Goal: Information Seeking & Learning: Learn about a topic

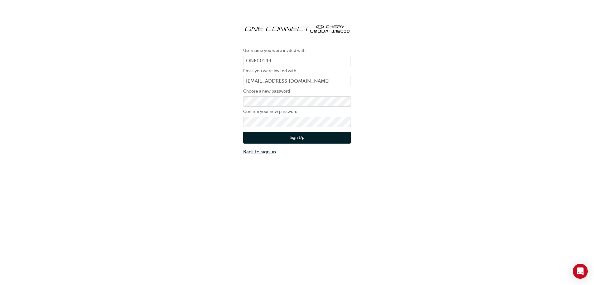
click at [270, 152] on link "Back to sign-in" at bounding box center [297, 151] width 108 height 7
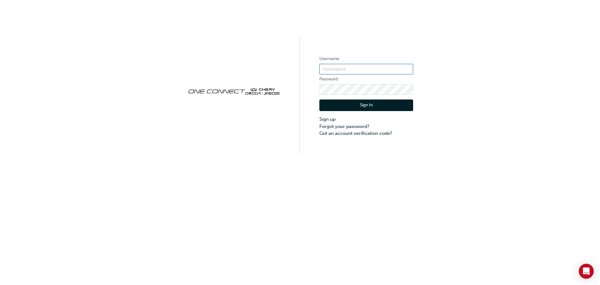
click at [347, 71] on input "text" at bounding box center [366, 69] width 94 height 11
type input "titanf@brendanfoot.co.nz"
click button "Sign In" at bounding box center [366, 105] width 94 height 12
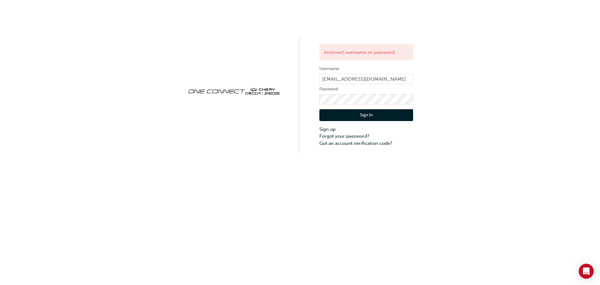
click at [362, 114] on button "Sign In" at bounding box center [366, 115] width 94 height 12
click at [382, 75] on input "titanf@brendanfoot.co.nz" at bounding box center [366, 79] width 94 height 11
click at [386, 77] on input "titanf@brendanfoot.co.nz" at bounding box center [366, 79] width 94 height 11
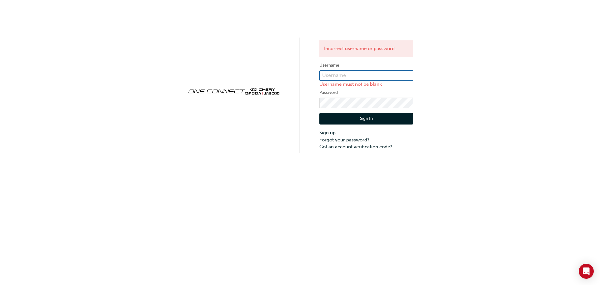
click at [377, 79] on input "text" at bounding box center [366, 75] width 94 height 11
type input "ONE00144"
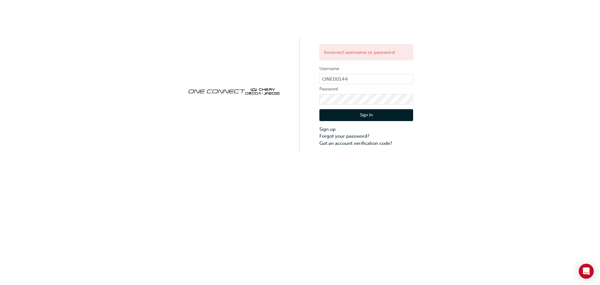
click at [361, 118] on button "Sign In" at bounding box center [366, 115] width 94 height 12
click at [358, 79] on input "ONE00144" at bounding box center [366, 79] width 94 height 11
drag, startPoint x: 358, startPoint y: 79, endPoint x: 206, endPoint y: 79, distance: 151.8
click at [206, 79] on div "Incorrect username or password. Username ONE00144 Password Sign In Sign up Forg…" at bounding box center [300, 76] width 600 height 153
type input "One00144"
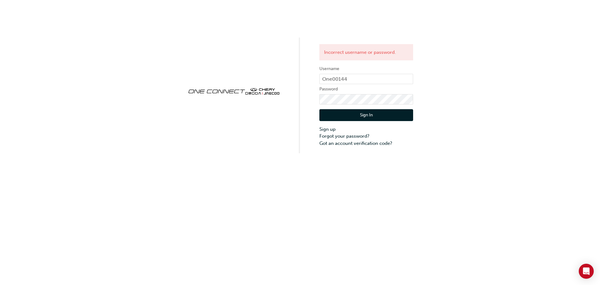
click at [367, 112] on button "Sign In" at bounding box center [366, 115] width 94 height 12
click button "Sign In" at bounding box center [366, 115] width 94 height 12
click at [366, 116] on button "Sign In" at bounding box center [366, 115] width 94 height 12
click at [370, 113] on button "Sign In" at bounding box center [366, 115] width 94 height 12
click at [363, 119] on button "Sign In" at bounding box center [366, 115] width 94 height 12
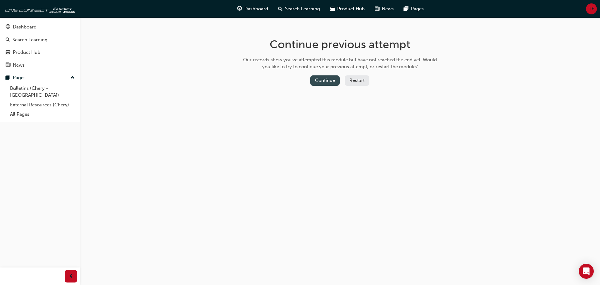
click at [326, 80] on button "Continue" at bounding box center [324, 80] width 29 height 10
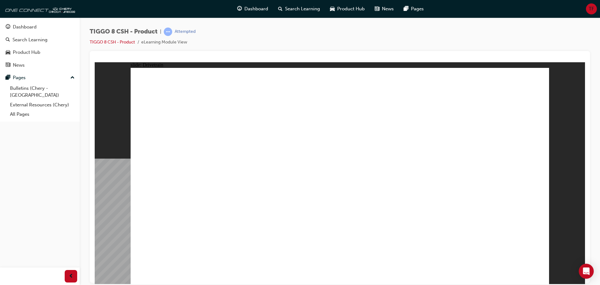
type input "14"
drag, startPoint x: 170, startPoint y: 162, endPoint x: 212, endPoint y: 171, distance: 42.9
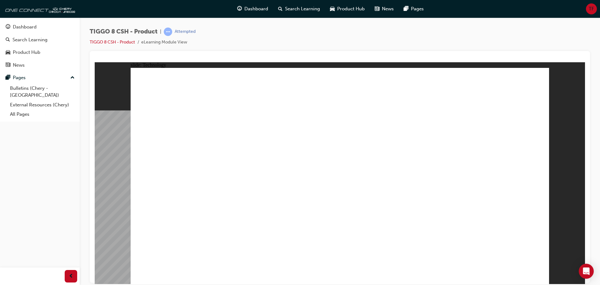
drag, startPoint x: 210, startPoint y: 155, endPoint x: 210, endPoint y: 136, distance: 19.1
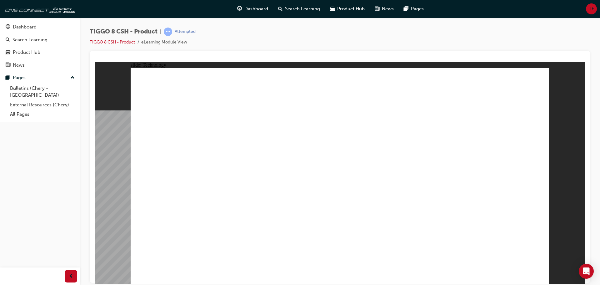
drag, startPoint x: 369, startPoint y: 182, endPoint x: 396, endPoint y: 212, distance: 40.3
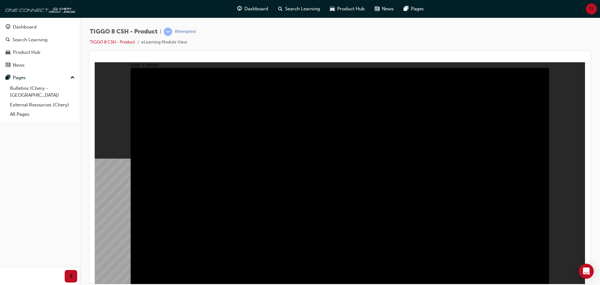
drag, startPoint x: 438, startPoint y: 254, endPoint x: 445, endPoint y: 254, distance: 6.6
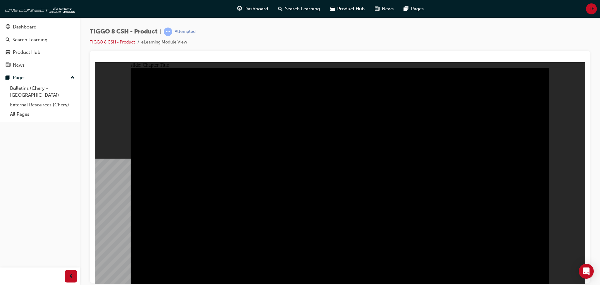
drag, startPoint x: 533, startPoint y: 276, endPoint x: 537, endPoint y: 275, distance: 4.8
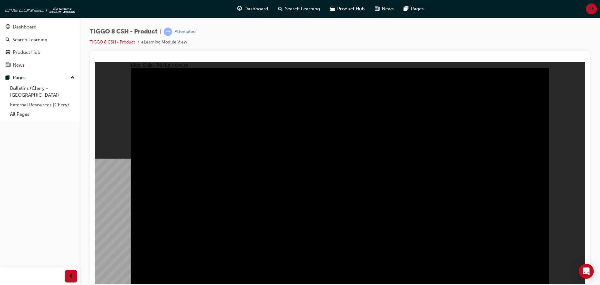
radio input "false"
radio input "true"
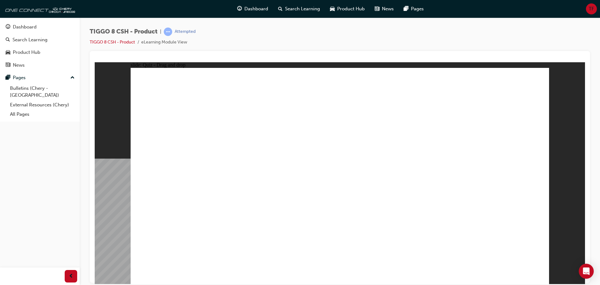
drag, startPoint x: 364, startPoint y: 131, endPoint x: 340, endPoint y: 180, distance: 54.3
drag, startPoint x: 407, startPoint y: 88, endPoint x: 416, endPoint y: 180, distance: 92.9
drag, startPoint x: 443, startPoint y: 135, endPoint x: 488, endPoint y: 184, distance: 66.3
drag, startPoint x: 489, startPoint y: 97, endPoint x: 250, endPoint y: 193, distance: 257.3
drag, startPoint x: 308, startPoint y: 95, endPoint x: 184, endPoint y: 197, distance: 160.7
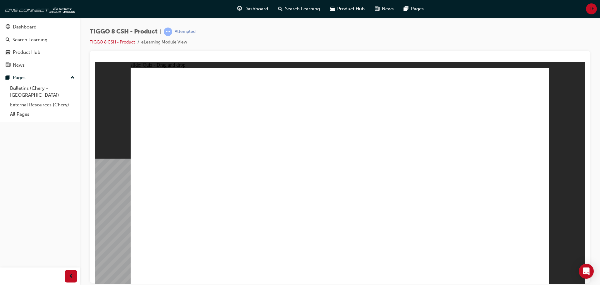
drag, startPoint x: 182, startPoint y: 191, endPoint x: 377, endPoint y: 114, distance: 209.6
drag, startPoint x: 282, startPoint y: 186, endPoint x: 365, endPoint y: 125, distance: 103.0
drag, startPoint x: 359, startPoint y: 163, endPoint x: 411, endPoint y: 138, distance: 57.8
drag, startPoint x: 413, startPoint y: 184, endPoint x: 444, endPoint y: 121, distance: 70.1
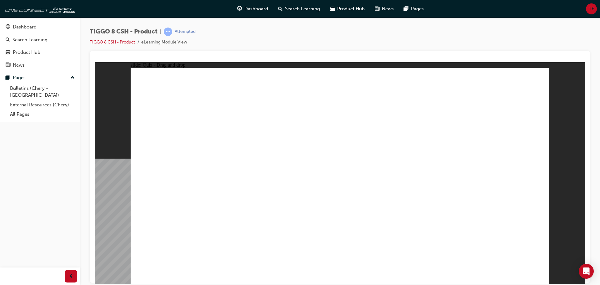
drag, startPoint x: 478, startPoint y: 173, endPoint x: 489, endPoint y: 110, distance: 64.3
drag, startPoint x: 426, startPoint y: 171, endPoint x: 424, endPoint y: 130, distance: 41.0
drag, startPoint x: 368, startPoint y: 138, endPoint x: 328, endPoint y: 185, distance: 62.0
drag, startPoint x: 424, startPoint y: 92, endPoint x: 277, endPoint y: 187, distance: 174.7
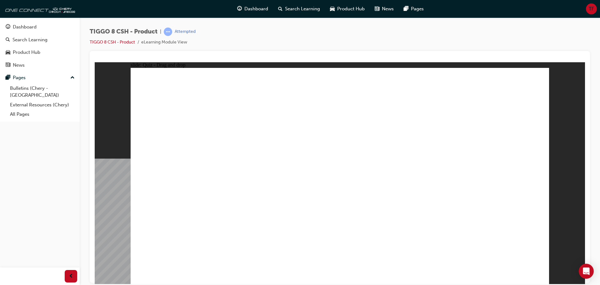
drag, startPoint x: 328, startPoint y: 97, endPoint x: 418, endPoint y: 184, distance: 124.8
drag, startPoint x: 460, startPoint y: 137, endPoint x: 502, endPoint y: 163, distance: 49.5
drag, startPoint x: 502, startPoint y: 83, endPoint x: 195, endPoint y: 187, distance: 324.5
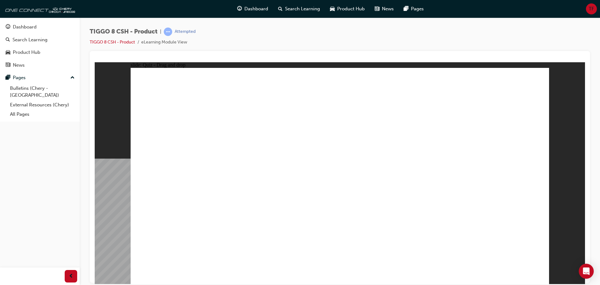
click at [298, 191] on button "OK" at bounding box center [292, 189] width 11 height 7
checkbox input "true"
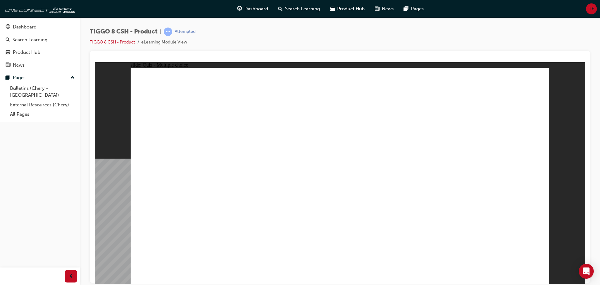
radio input "true"
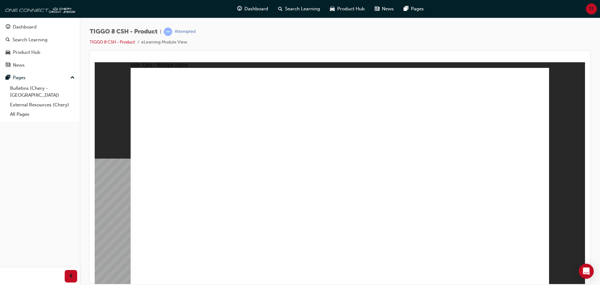
drag, startPoint x: 356, startPoint y: 107, endPoint x: 383, endPoint y: 206, distance: 102.1
drag, startPoint x: 351, startPoint y: 95, endPoint x: 376, endPoint y: 209, distance: 116.8
drag, startPoint x: 423, startPoint y: 88, endPoint x: 403, endPoint y: 196, distance: 109.9
drag, startPoint x: 426, startPoint y: 106, endPoint x: 395, endPoint y: 207, distance: 105.1
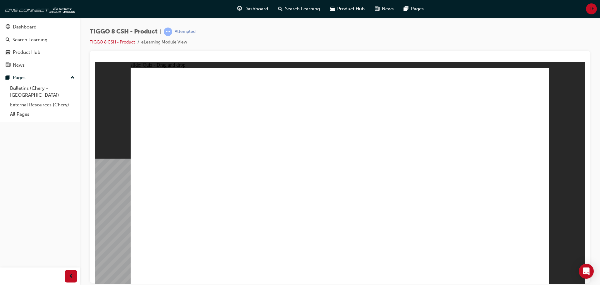
drag, startPoint x: 418, startPoint y: 127, endPoint x: 399, endPoint y: 211, distance: 86.0
drag, startPoint x: 479, startPoint y: 110, endPoint x: 443, endPoint y: 177, distance: 76.3
drag, startPoint x: 497, startPoint y: 91, endPoint x: 418, endPoint y: 221, distance: 152.4
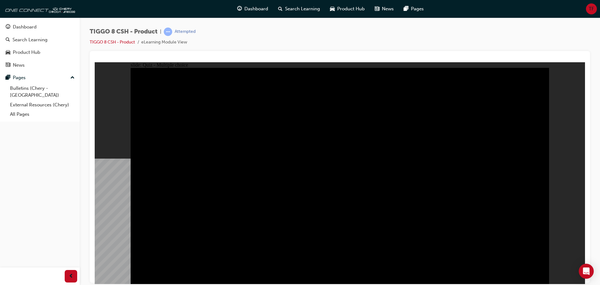
radio input "true"
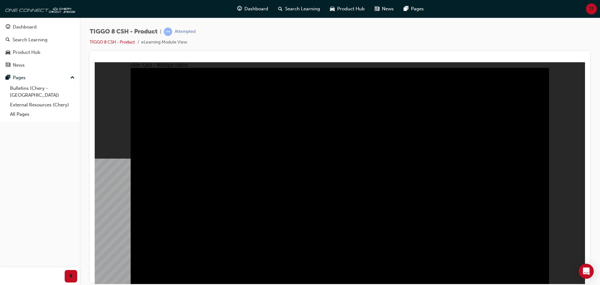
radio input "true"
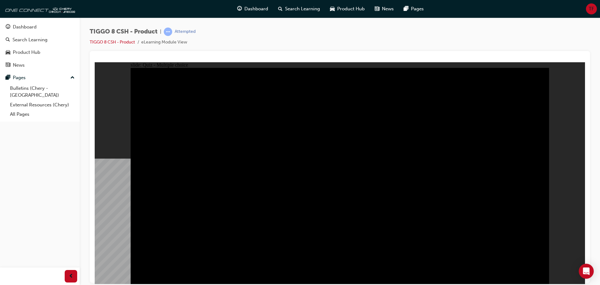
checkbox input "true"
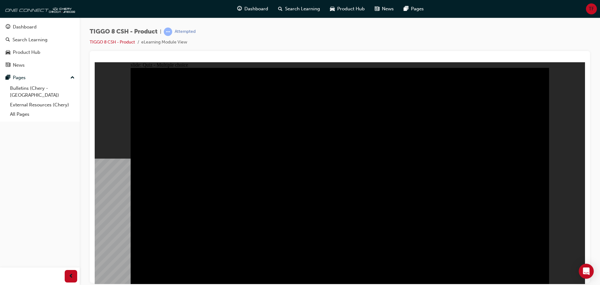
checkbox input "true"
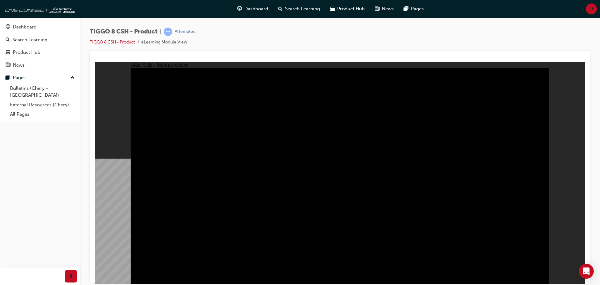
checkbox input "true"
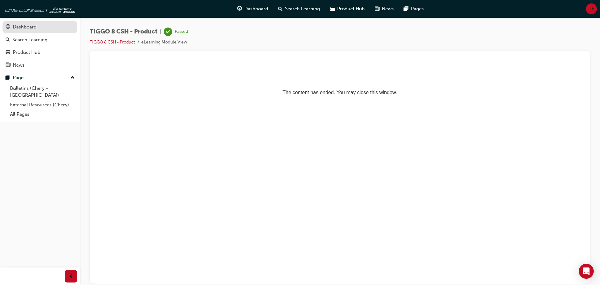
click at [30, 30] on div "Dashboard" at bounding box center [25, 26] width 24 height 7
